Goal: Find specific page/section: Find specific page/section

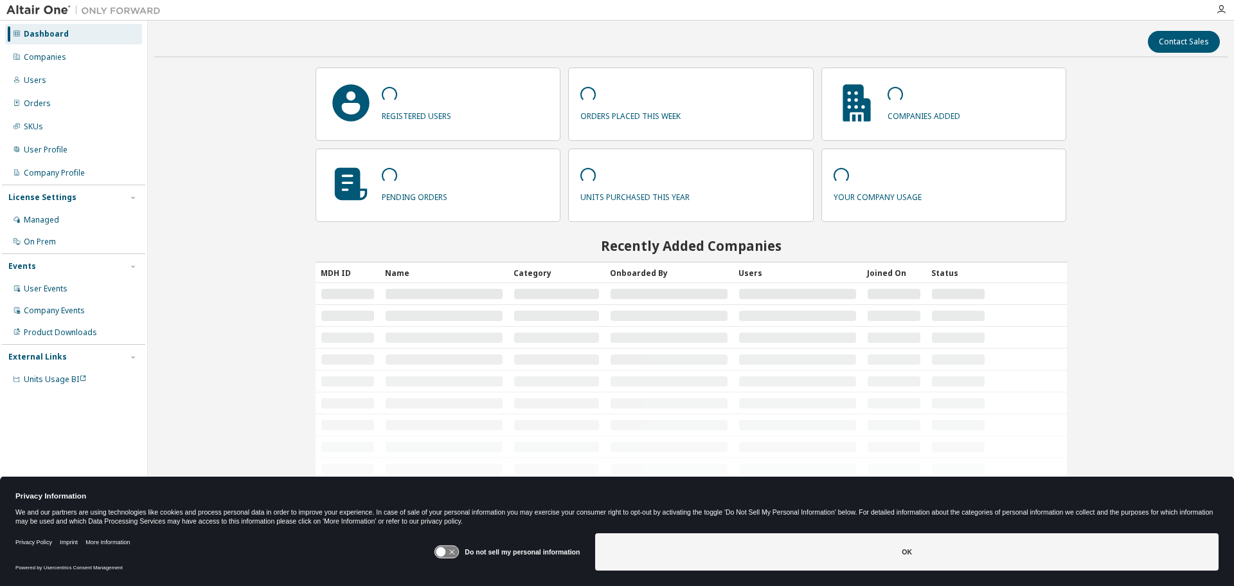
click at [93, 58] on div "Companies" at bounding box center [73, 57] width 137 height 21
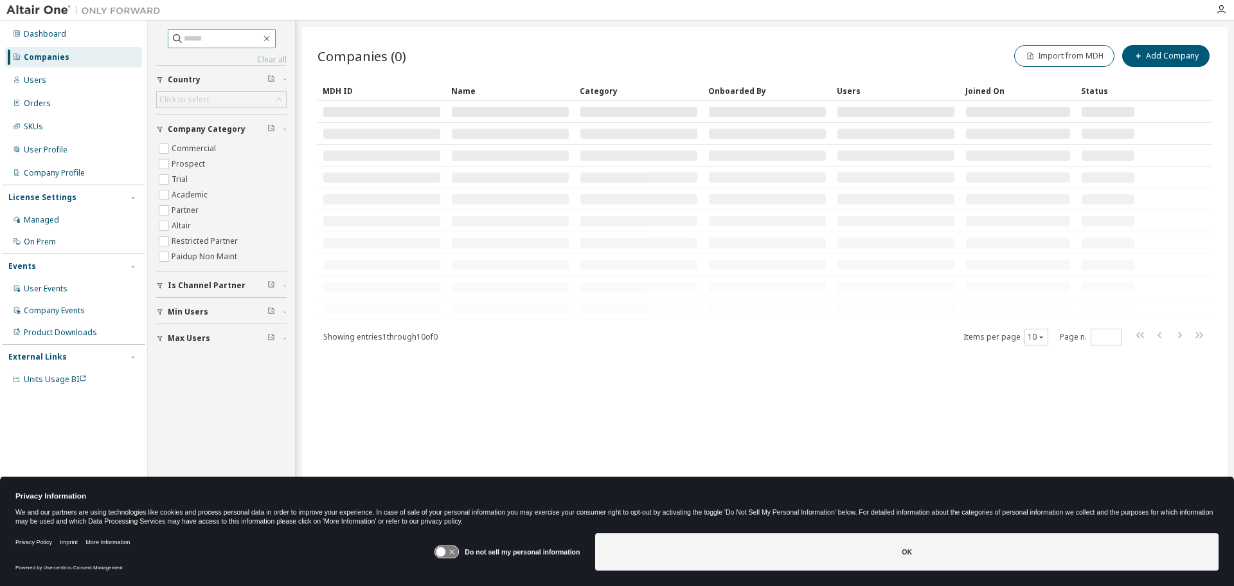
click at [216, 37] on input "text" at bounding box center [222, 38] width 77 height 13
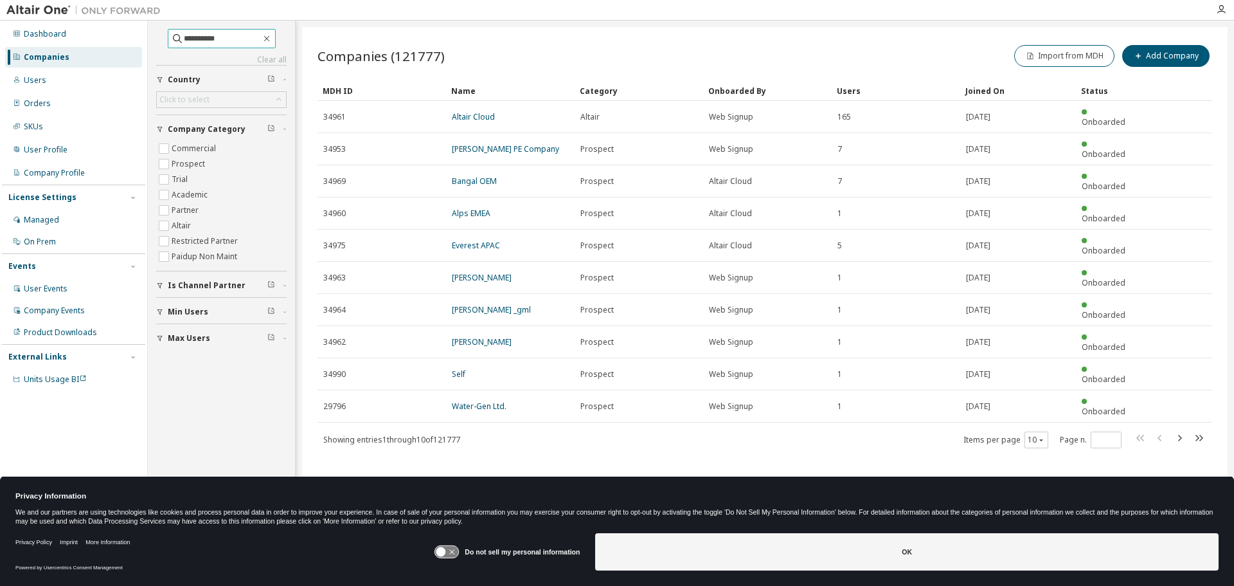
type input "**********"
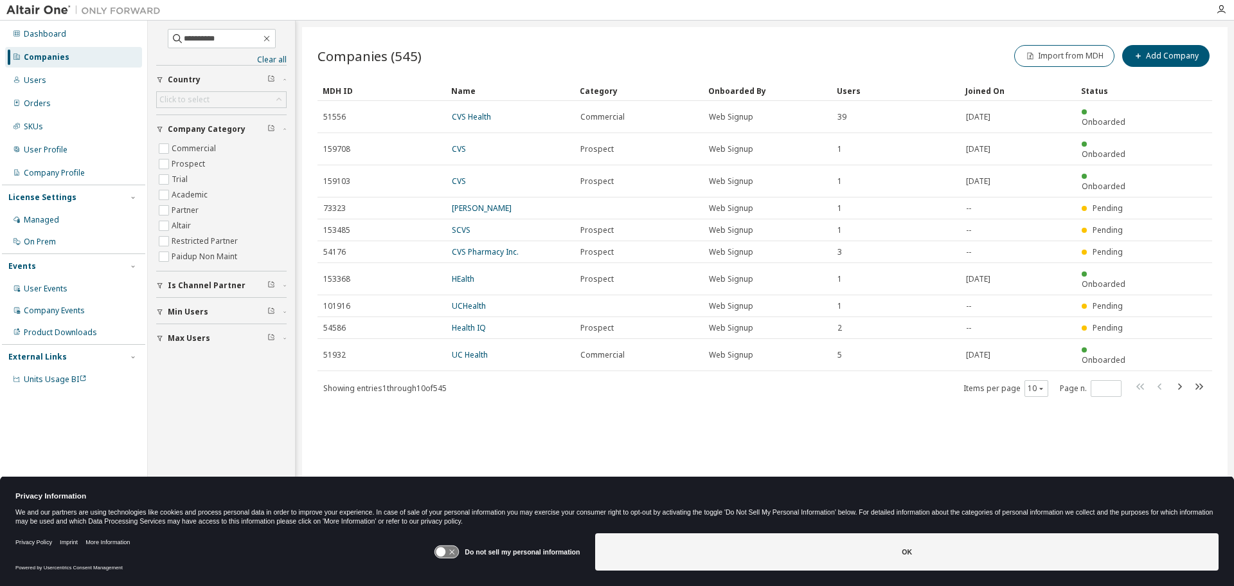
click at [480, 113] on link "CVS Health" at bounding box center [471, 116] width 39 height 11
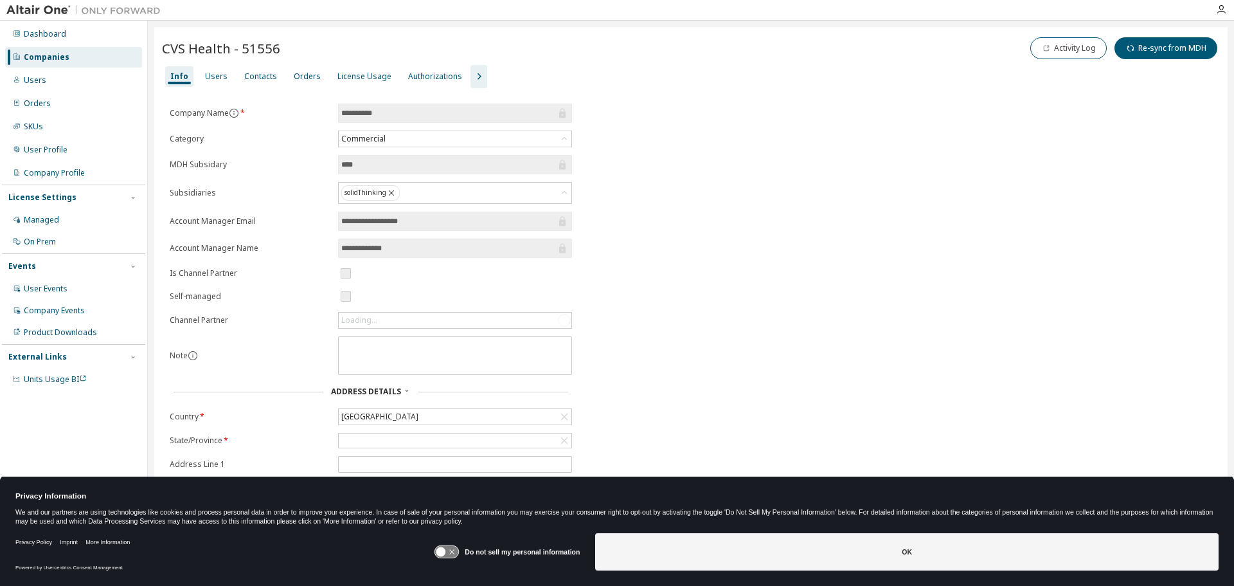
click at [212, 78] on div "Users" at bounding box center [216, 76] width 22 height 10
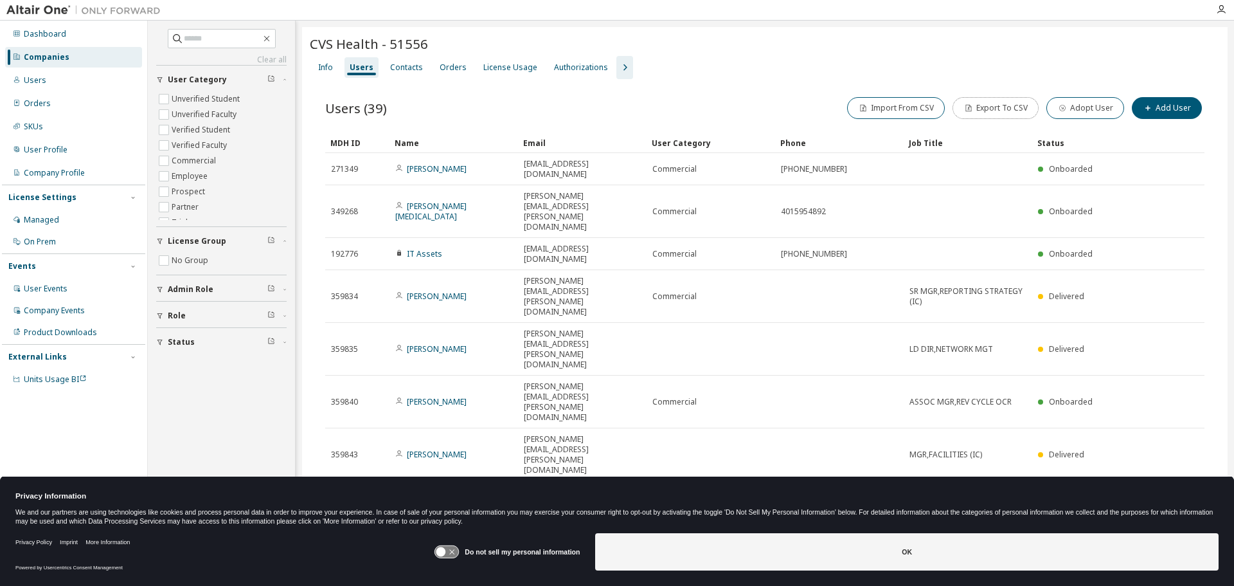
click at [973, 111] on icon "button" at bounding box center [969, 108] width 8 height 8
